Goal: Answer question/provide support

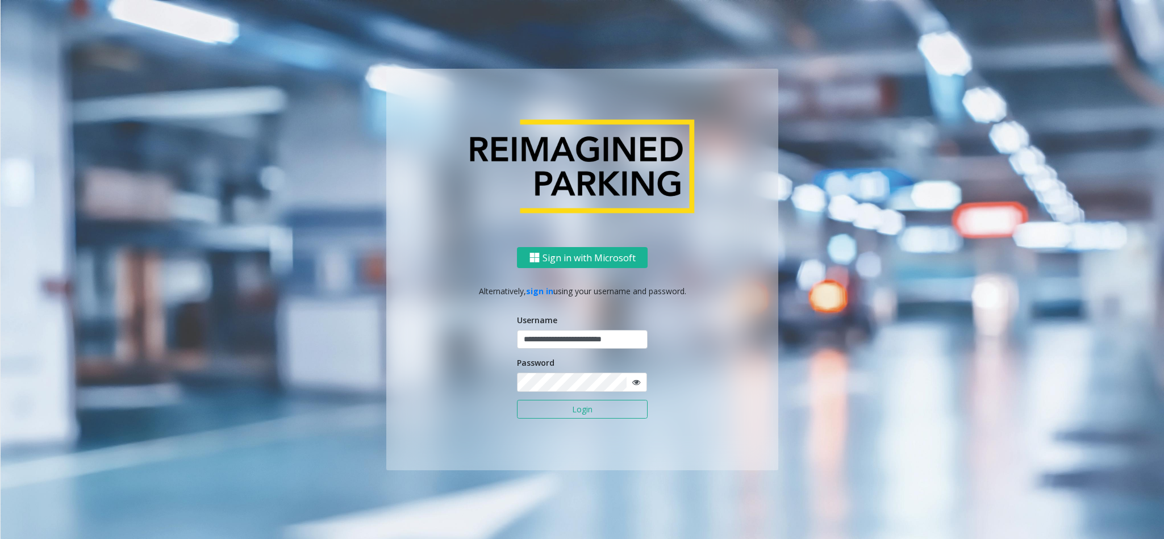
click at [564, 402] on button "Login" at bounding box center [582, 409] width 131 height 19
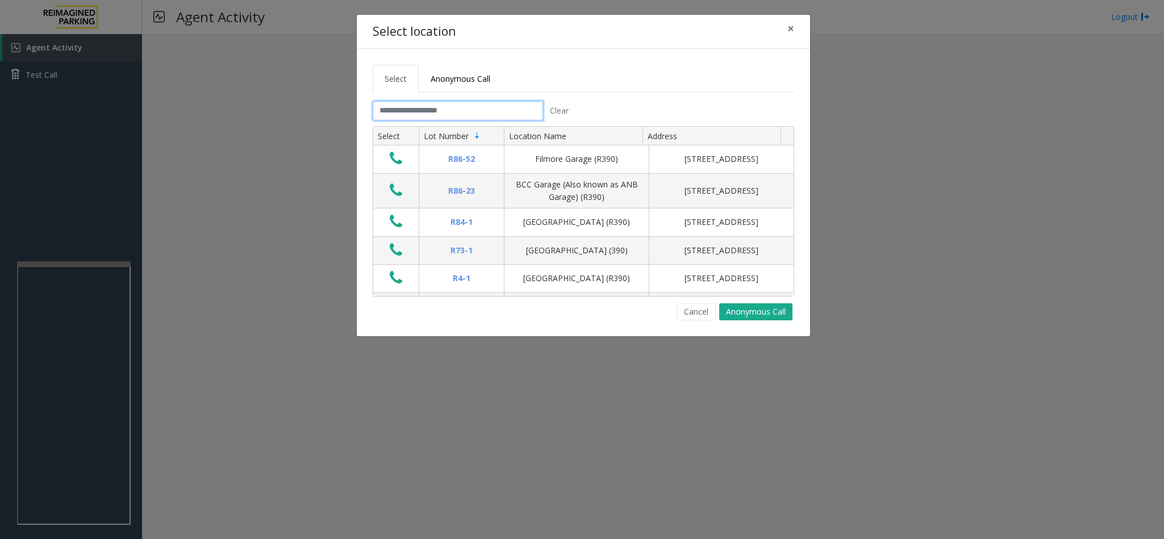
click at [465, 118] on input "text" at bounding box center [458, 110] width 170 height 19
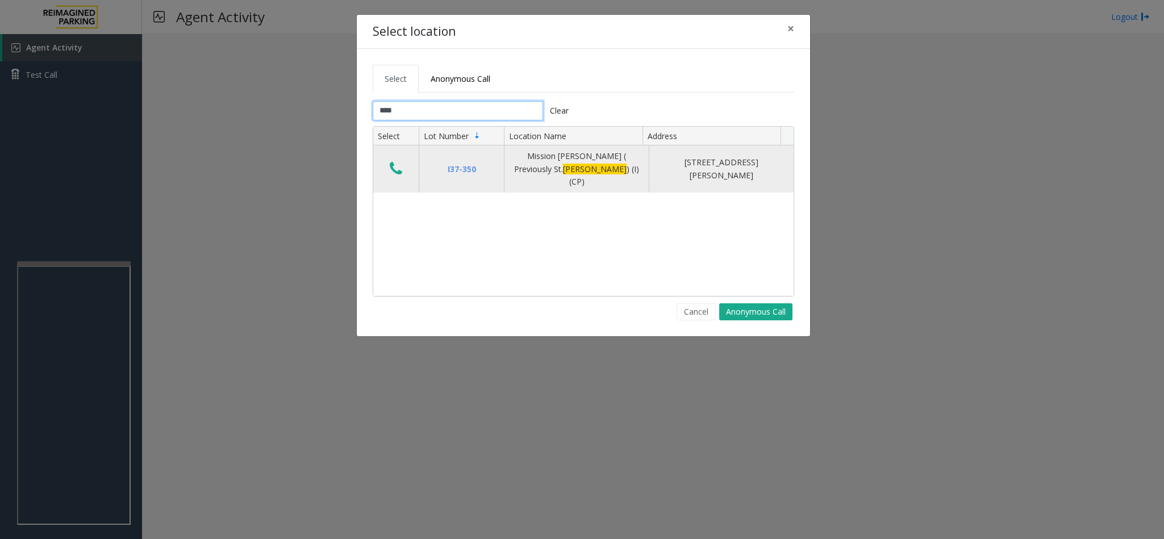
type input "****"
click at [393, 164] on icon "Data table" at bounding box center [396, 169] width 13 height 16
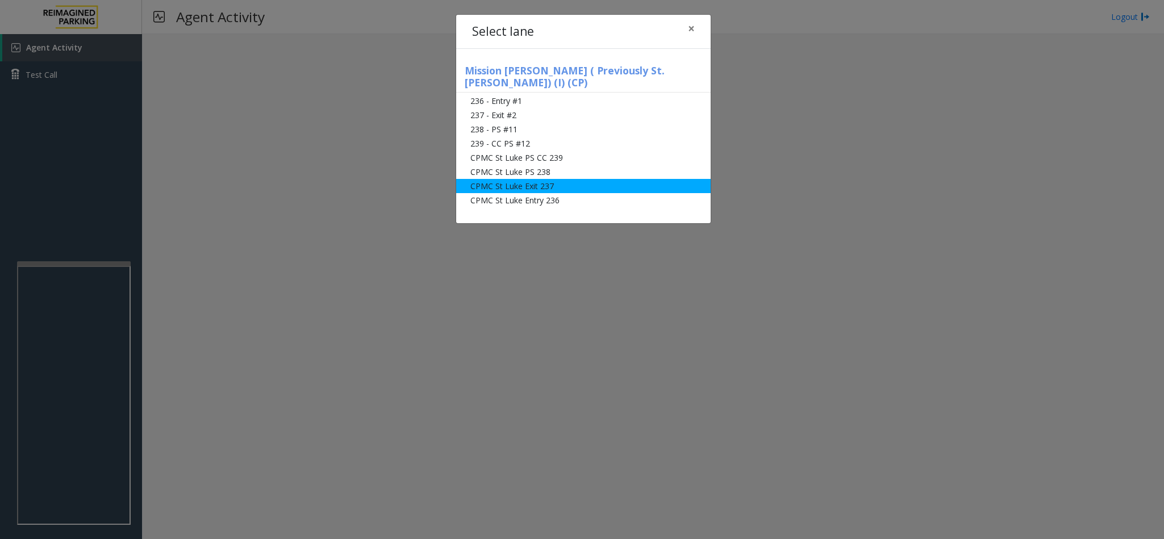
click at [537, 179] on li "CPMC St Luke Exit 237" at bounding box center [583, 186] width 255 height 14
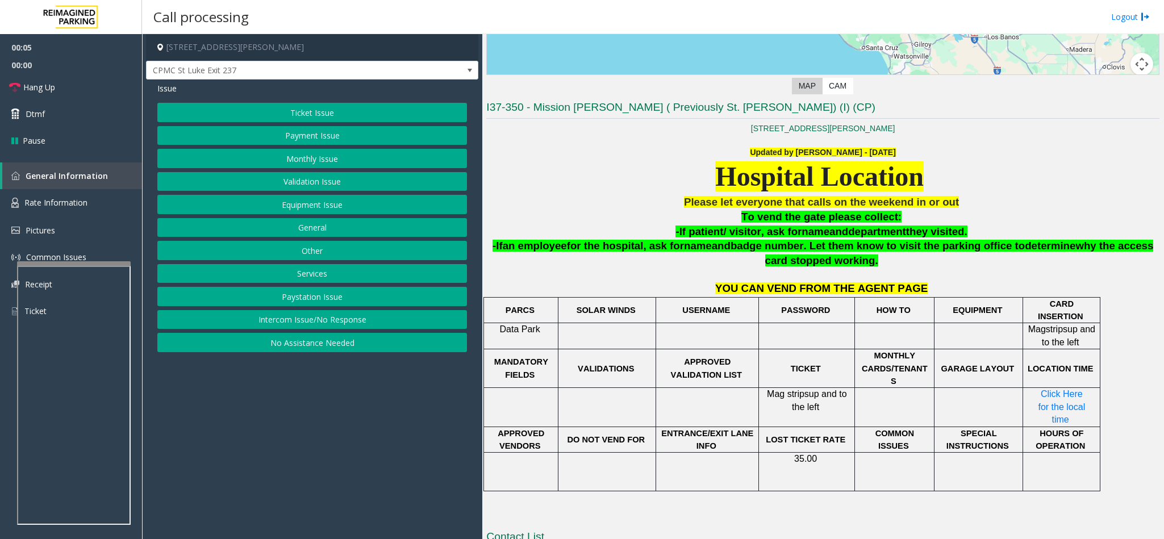
scroll to position [242, 0]
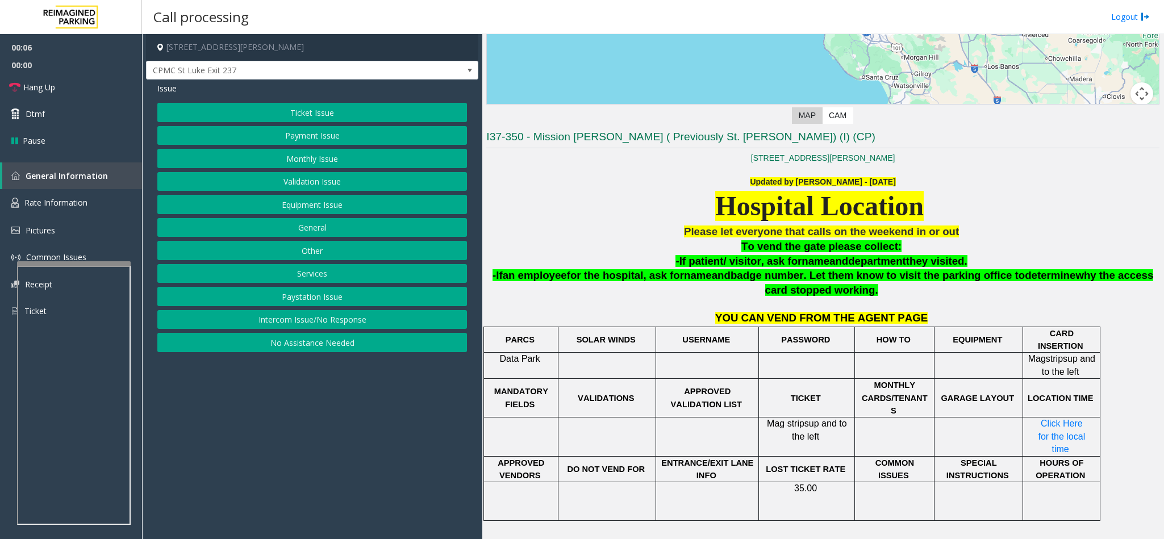
drag, startPoint x: 747, startPoint y: 338, endPoint x: 590, endPoint y: 195, distance: 212.0
click at [590, 195] on div "Hospital Location" at bounding box center [822, 206] width 673 height 36
click at [304, 101] on div "Issue Ticket Issue Payment Issue Monthly Issue Validation Issue Equipment Issue…" at bounding box center [312, 219] width 332 height 278
click at [307, 115] on button "Ticket Issue" at bounding box center [312, 112] width 310 height 19
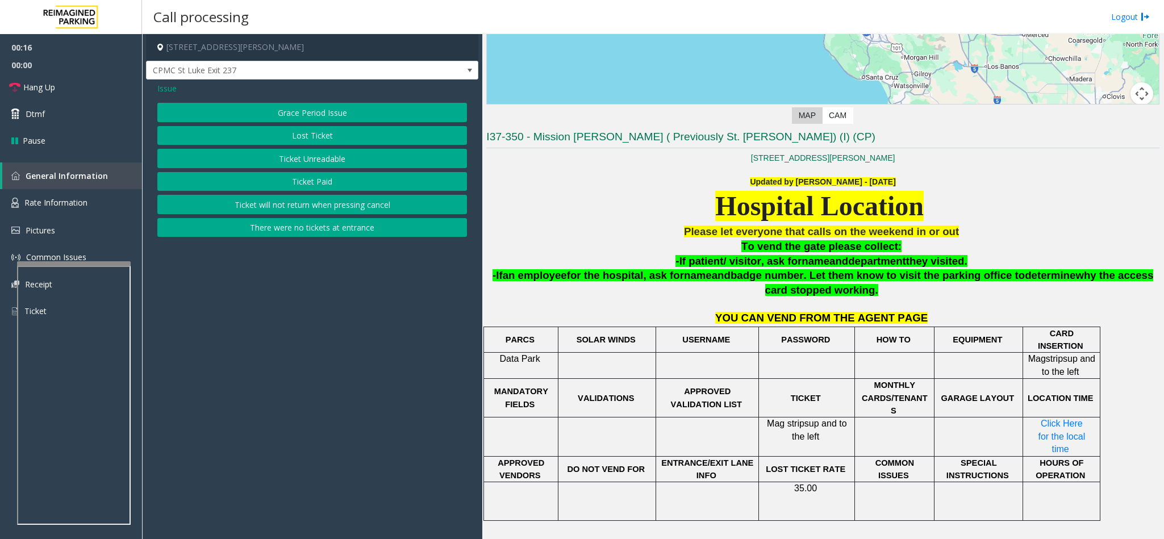
click at [318, 153] on button "Ticket Unreadable" at bounding box center [312, 158] width 310 height 19
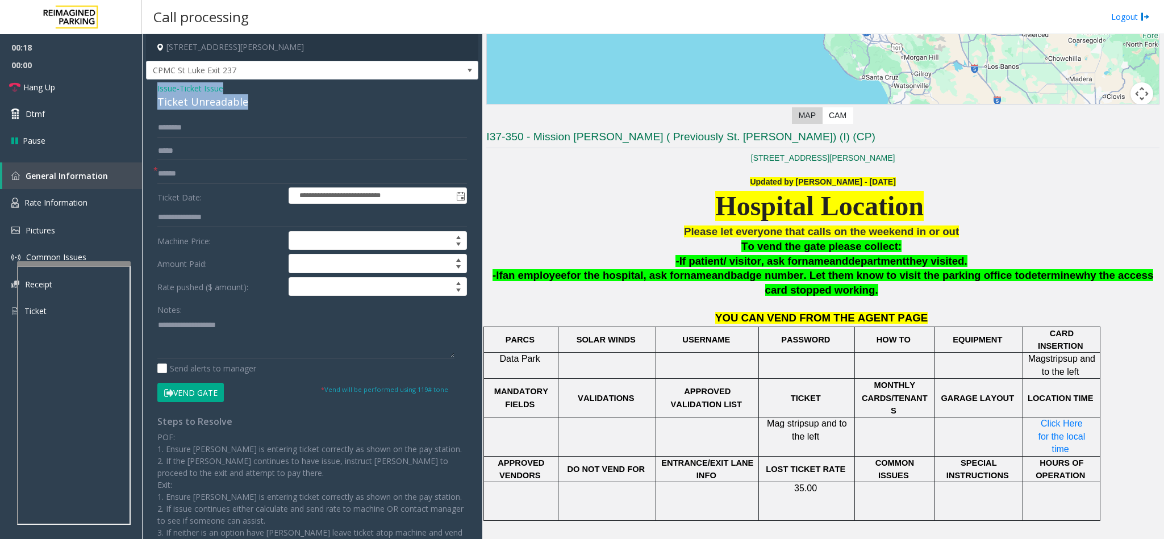
drag, startPoint x: 147, startPoint y: 86, endPoint x: 302, endPoint y: 120, distance: 158.8
click at [302, 120] on div "**********" at bounding box center [312, 339] width 332 height 518
click at [193, 171] on input "text" at bounding box center [312, 173] width 310 height 19
click at [252, 355] on textarea at bounding box center [305, 337] width 297 height 43
type textarea "**********"
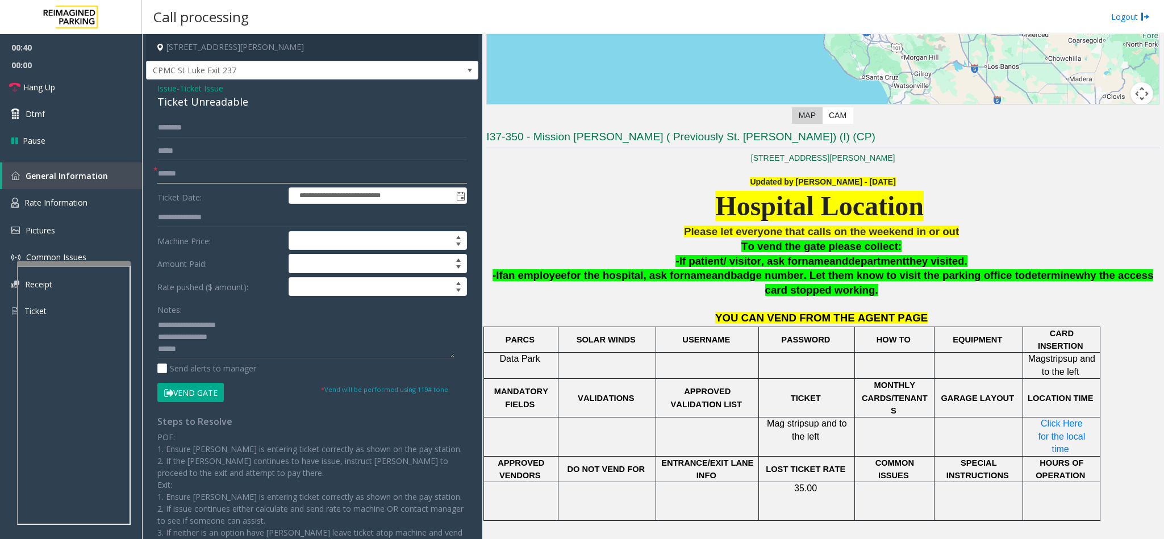
click at [184, 169] on input "text" at bounding box center [312, 173] width 310 height 19
type input "******"
click at [215, 350] on textarea at bounding box center [305, 337] width 297 height 43
click at [252, 336] on textarea at bounding box center [305, 337] width 297 height 43
click at [172, 397] on icon at bounding box center [168, 393] width 9 height 8
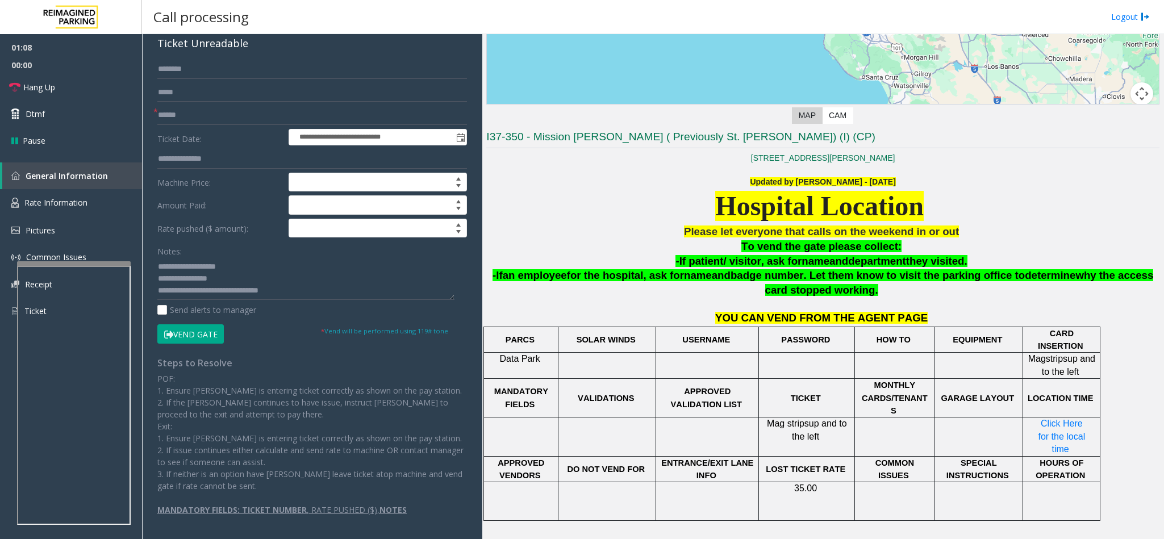
scroll to position [12, 0]
click at [274, 285] on textarea at bounding box center [305, 278] width 297 height 43
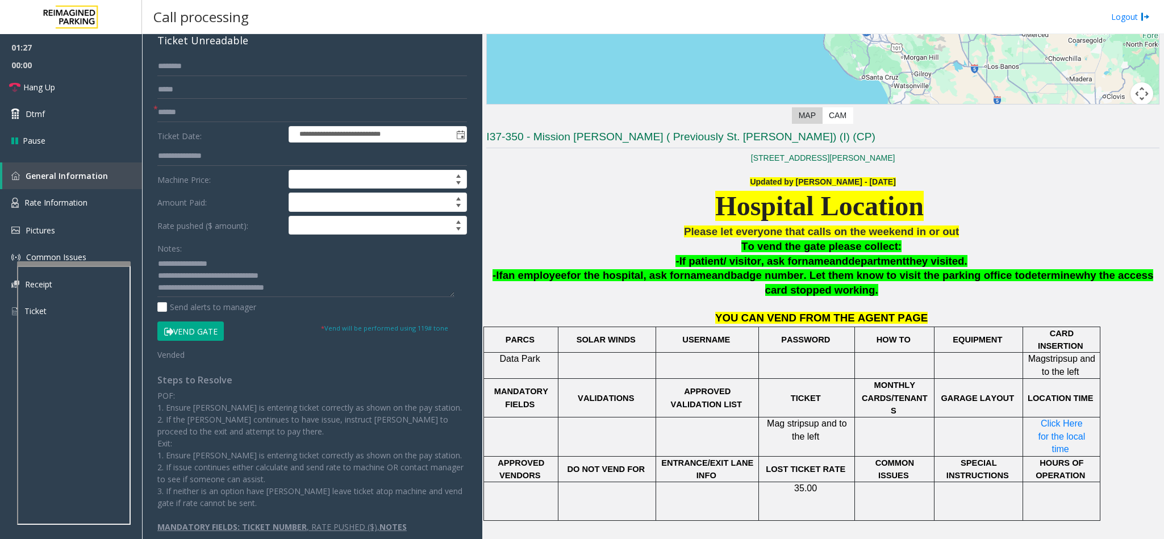
drag, startPoint x: 776, startPoint y: 406, endPoint x: 760, endPoint y: 414, distance: 17.3
click at [762, 418] on td "Mag st r ip s up and to the left" at bounding box center [807, 437] width 96 height 39
click at [775, 419] on span "Mag st" at bounding box center [780, 424] width 27 height 10
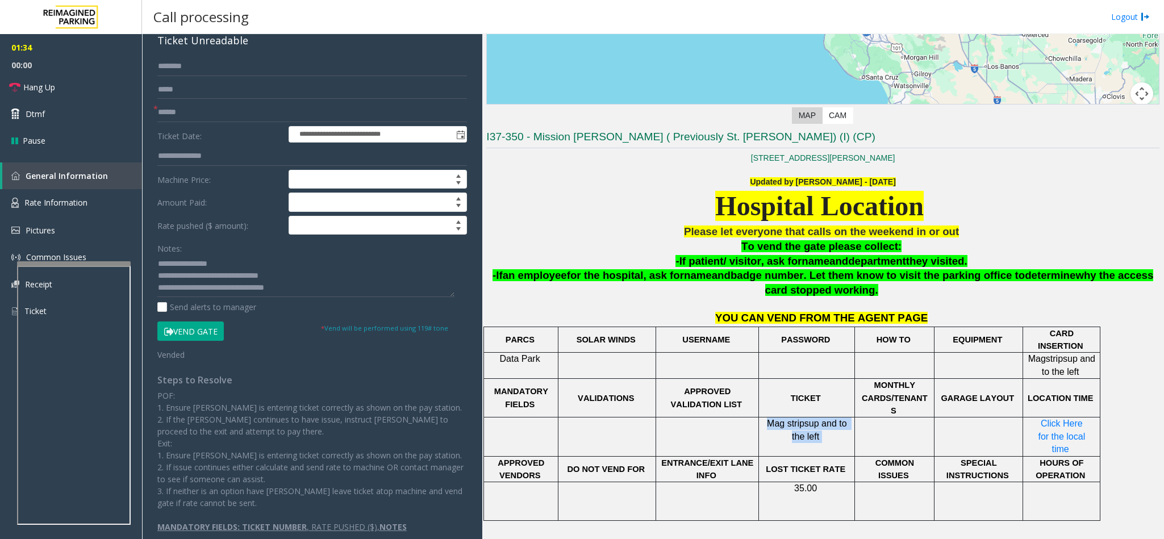
click at [775, 419] on span "Mag st" at bounding box center [780, 424] width 27 height 10
copy p "Mag st r ip s up and to the left"
click at [290, 292] on textarea at bounding box center [305, 276] width 297 height 43
paste textarea "**********"
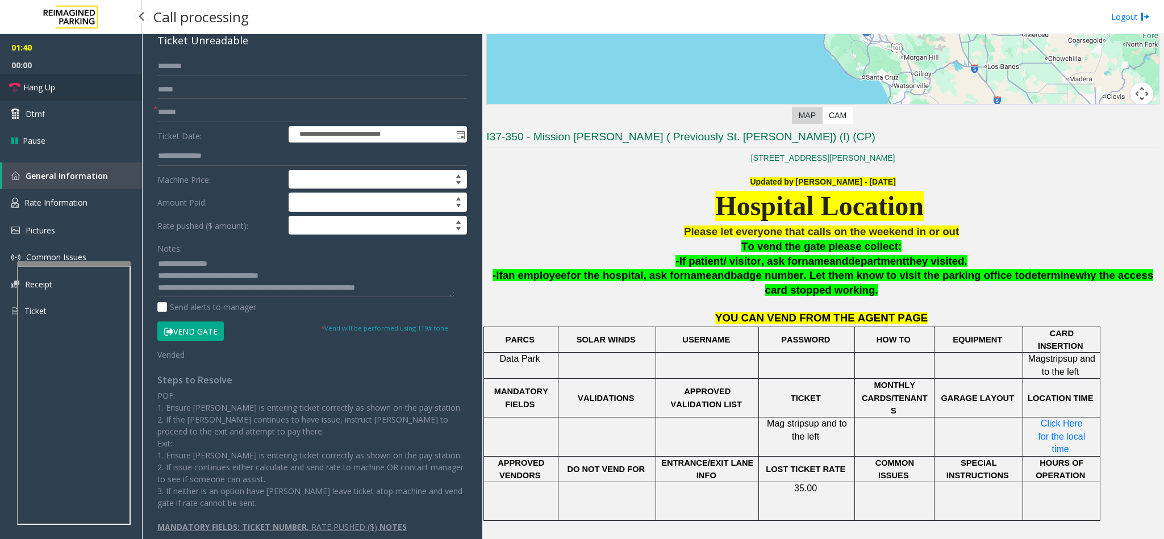
click at [82, 89] on link "Hang Up" at bounding box center [71, 87] width 142 height 27
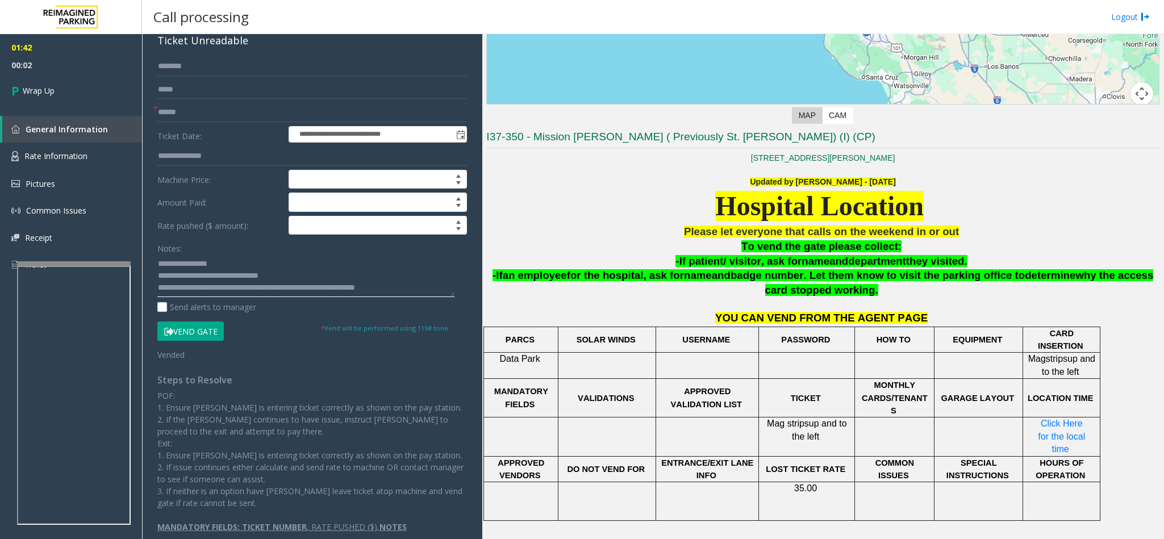
click at [411, 271] on textarea at bounding box center [305, 276] width 297 height 43
type textarea "**********"
click at [106, 80] on link "Wrap Up" at bounding box center [71, 91] width 142 height 34
